Goal: Find specific page/section: Find specific page/section

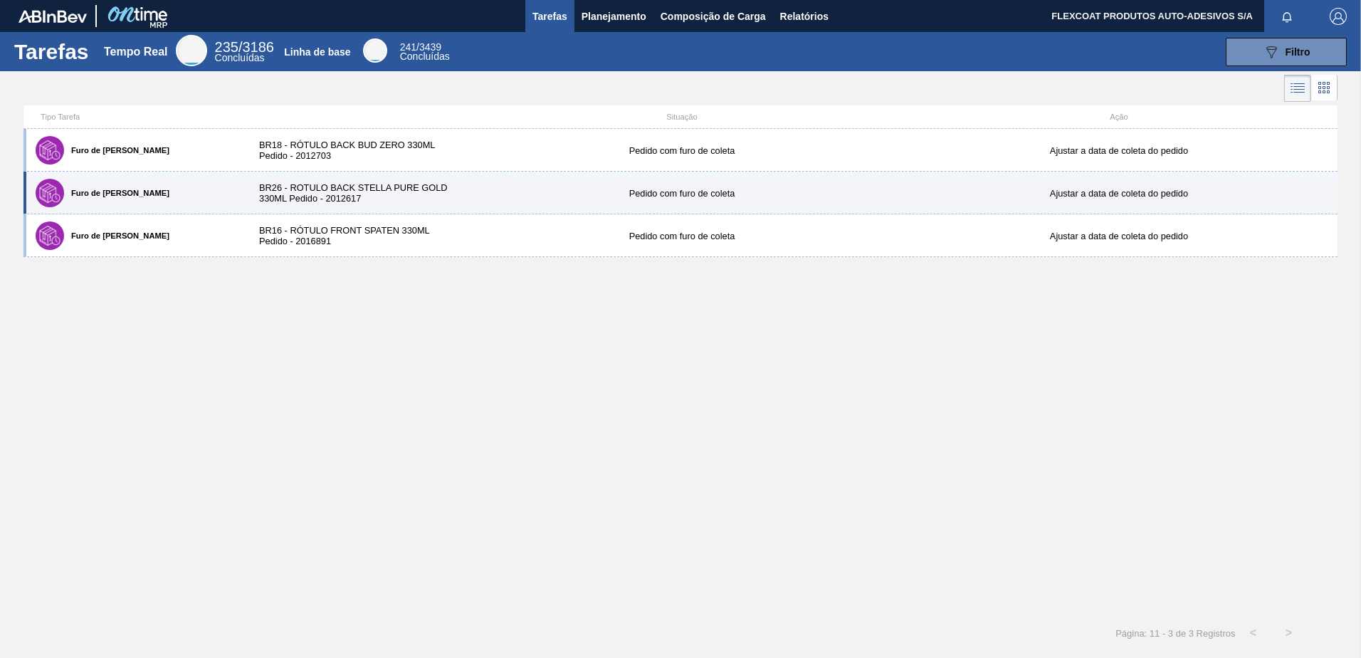
click at [92, 196] on label "Furo de [PERSON_NAME]" at bounding box center [116, 193] width 105 height 9
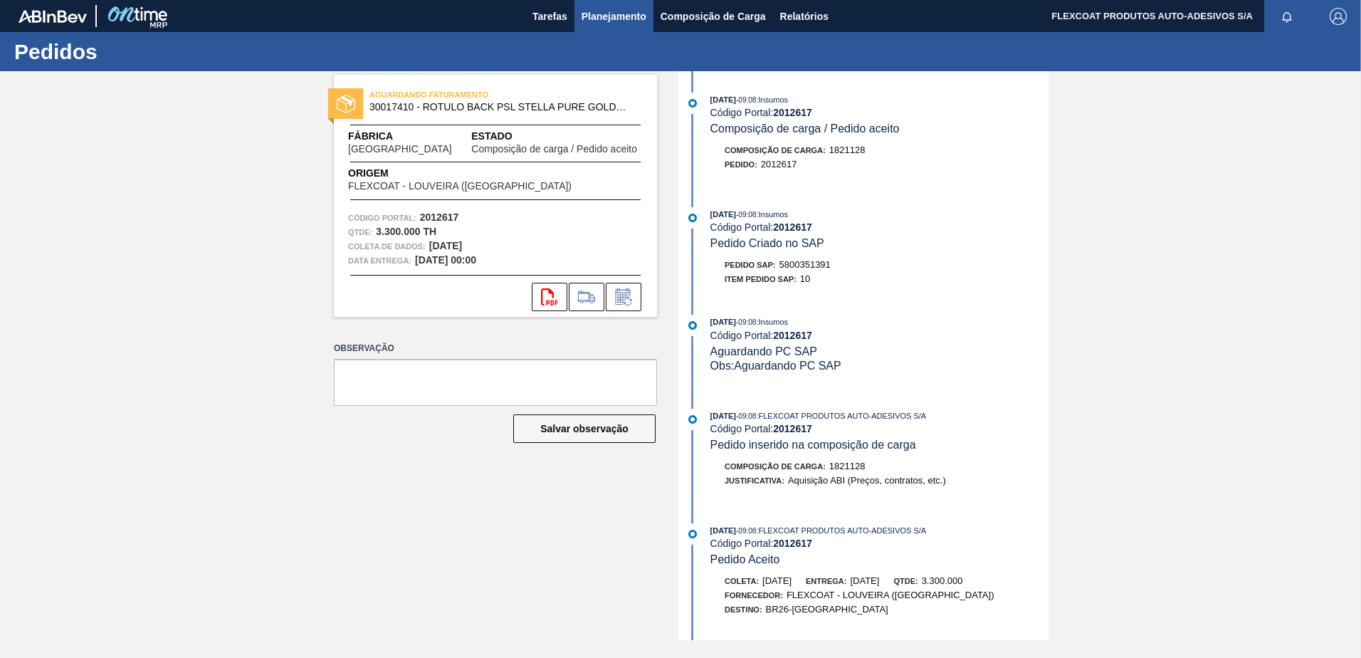
click at [582, 17] on span "Planejamento" at bounding box center [614, 16] width 65 height 17
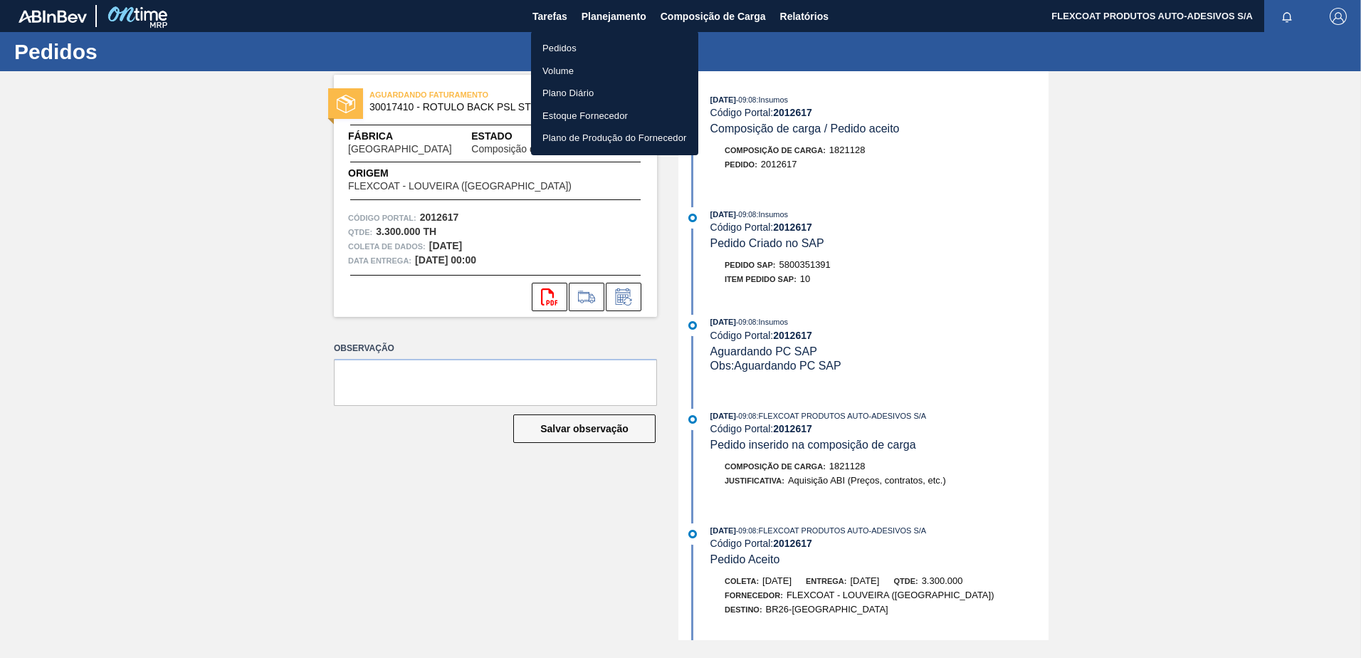
click at [555, 50] on li "Pedidos" at bounding box center [614, 48] width 167 height 23
